Goal: Transaction & Acquisition: Subscribe to service/newsletter

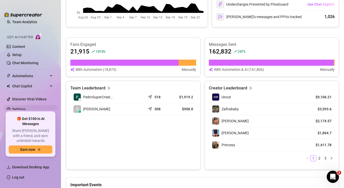
click at [23, 109] on link "Settings" at bounding box center [18, 109] width 13 height 4
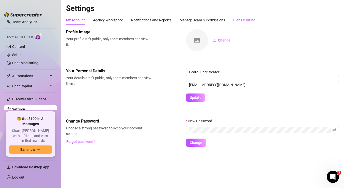
click at [251, 19] on div "Plans & Billing" at bounding box center [244, 20] width 22 height 6
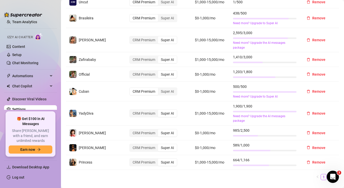
scroll to position [245, 0]
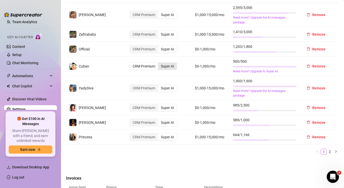
click at [171, 63] on div "Super AI" at bounding box center [167, 66] width 19 height 7
click at [159, 63] on input "Super AI" at bounding box center [159, 63] width 0 height 0
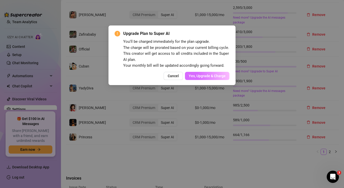
click at [206, 76] on span "Yes, Upgrade & Charge" at bounding box center [207, 76] width 37 height 4
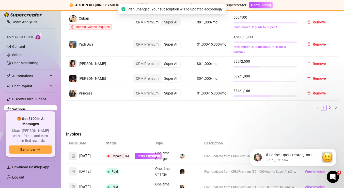
scroll to position [393, 0]
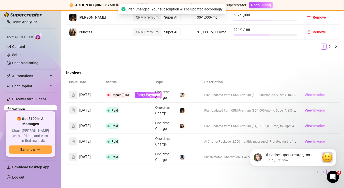
click at [310, 92] on span "View Invoice" at bounding box center [315, 95] width 20 height 6
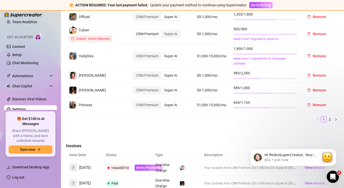
scroll to position [320, 0]
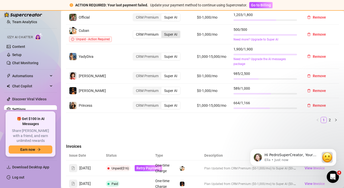
click at [172, 34] on div "Super AI" at bounding box center [170, 34] width 19 height 7
click at [163, 32] on input "Super AI" at bounding box center [163, 32] width 0 height 0
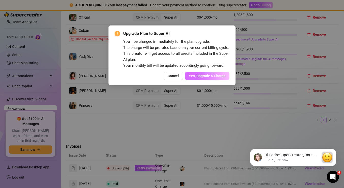
click at [202, 75] on span "Yes, Upgrade & Charge" at bounding box center [207, 76] width 37 height 4
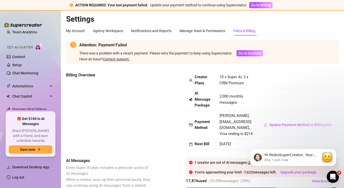
scroll to position [0, 0]
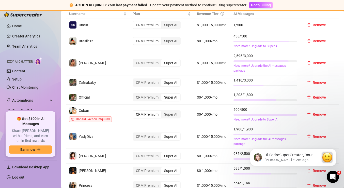
scroll to position [241, 0]
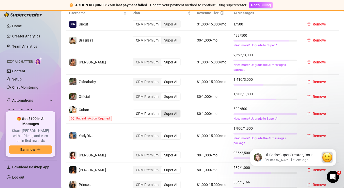
click at [171, 111] on div "Super AI" at bounding box center [170, 113] width 19 height 7
click at [163, 111] on input "Super AI" at bounding box center [163, 111] width 0 height 0
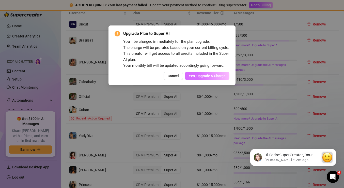
click at [203, 76] on span "Yes, Upgrade & Charge" at bounding box center [207, 76] width 37 height 4
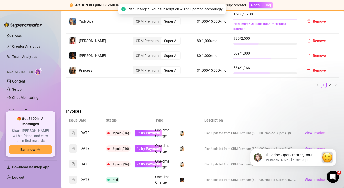
scroll to position [366, 0]
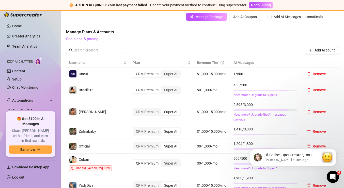
scroll to position [207, 0]
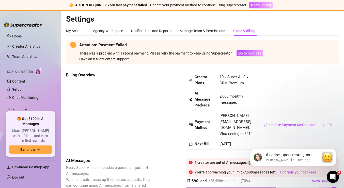
click at [260, 7] on span "Go to Billing" at bounding box center [261, 5] width 20 height 4
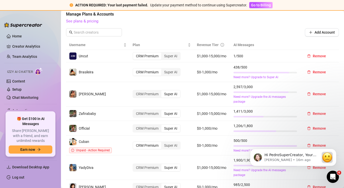
scroll to position [287, 0]
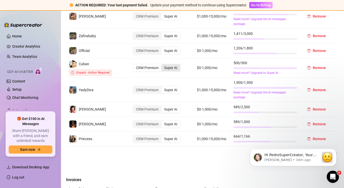
click at [173, 64] on div "Super AI" at bounding box center [170, 67] width 19 height 7
click at [163, 65] on input "Super AI" at bounding box center [163, 65] width 0 height 0
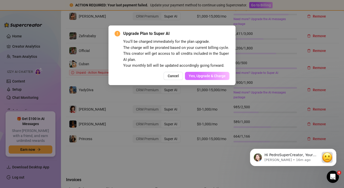
click at [214, 76] on span "Yes, Upgrade & Charge" at bounding box center [207, 76] width 37 height 4
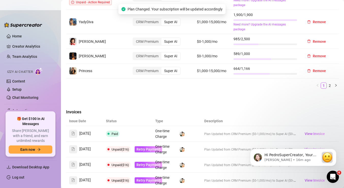
scroll to position [322, 0]
